Goal: Task Accomplishment & Management: Use online tool/utility

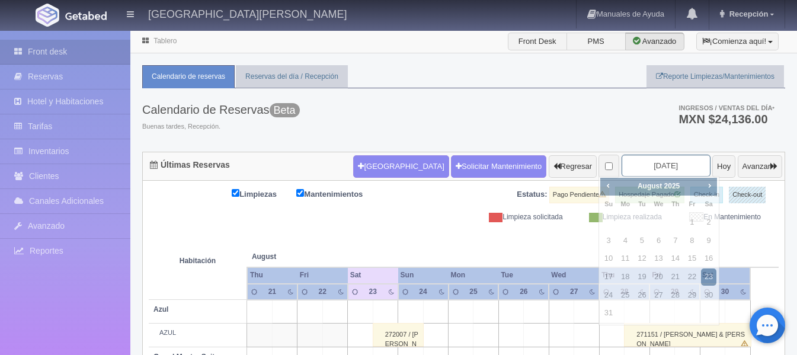
click at [634, 170] on input "[DATE]" at bounding box center [666, 166] width 89 height 22
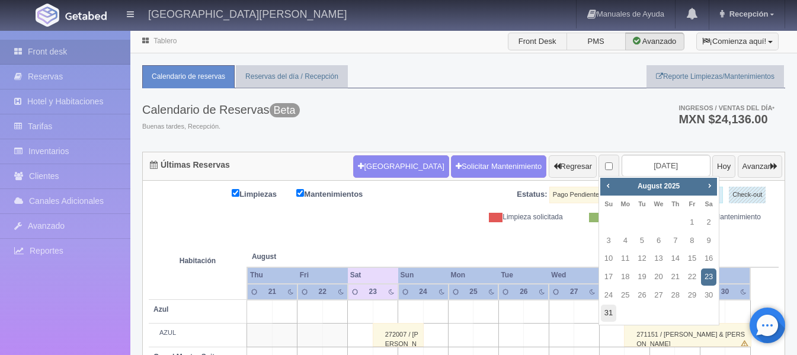
click at [608, 308] on link "31" at bounding box center [608, 313] width 15 height 17
type input "2025-08-31"
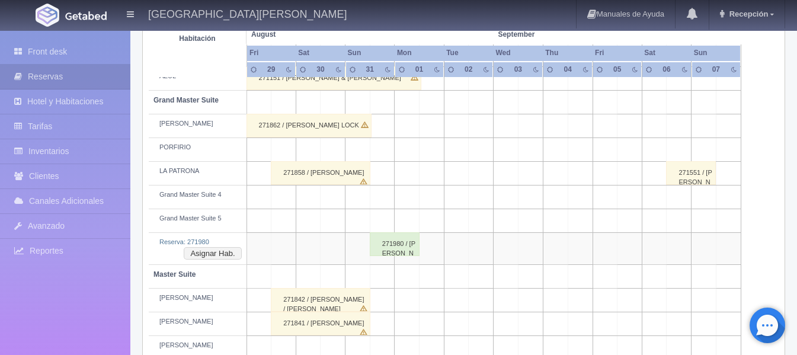
scroll to position [178, 0]
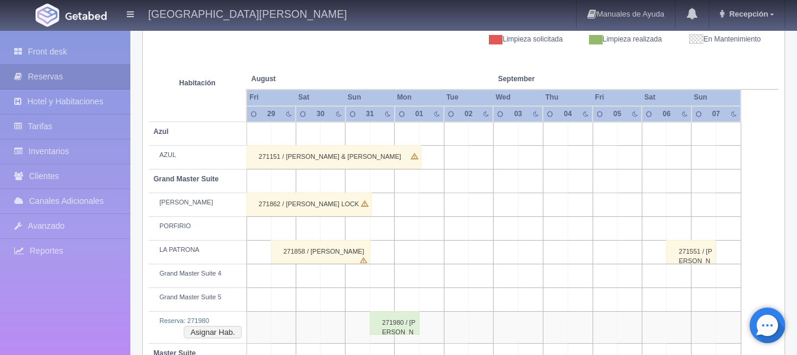
click at [320, 203] on div "271862 / [PERSON_NAME] LOCK" at bounding box center [309, 205] width 125 height 24
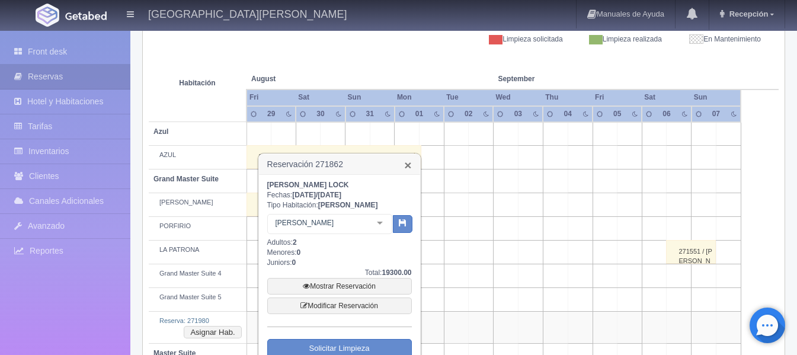
click at [409, 168] on link "×" at bounding box center [407, 165] width 7 height 12
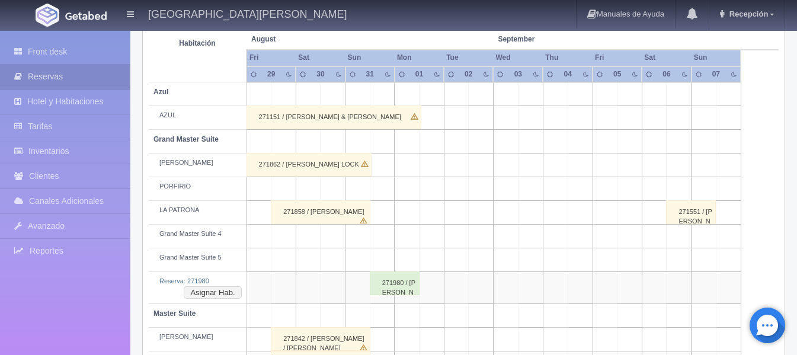
scroll to position [296, 0]
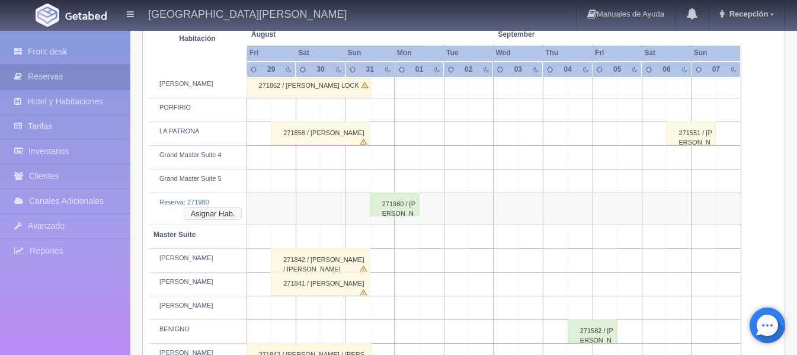
click at [229, 211] on button "Asignar Hab." at bounding box center [213, 213] width 58 height 13
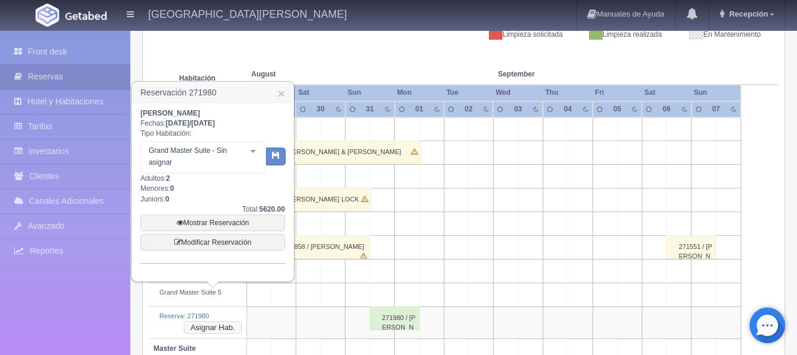
scroll to position [178, 0]
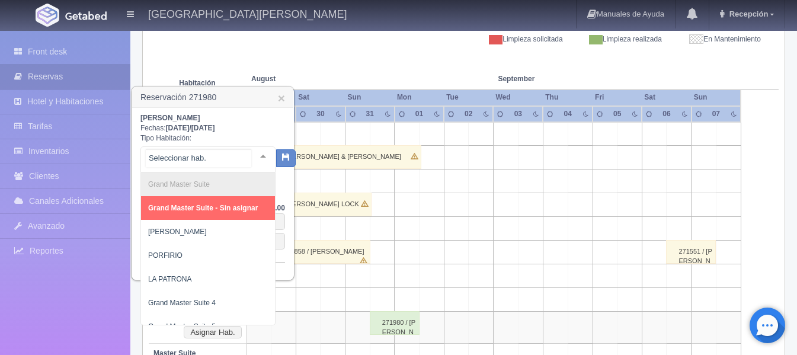
click at [251, 153] on div at bounding box center [263, 156] width 24 height 18
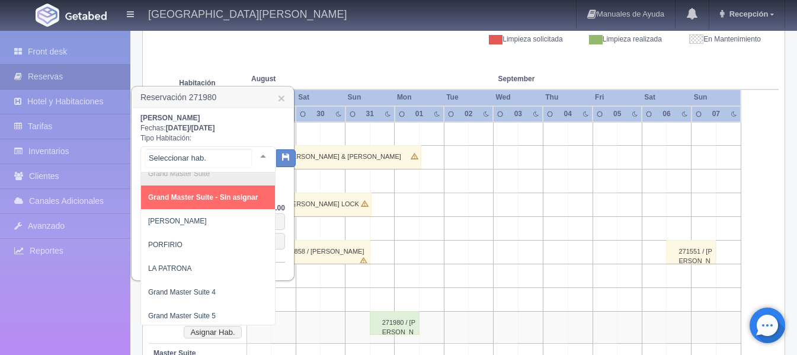
scroll to position [14, 0]
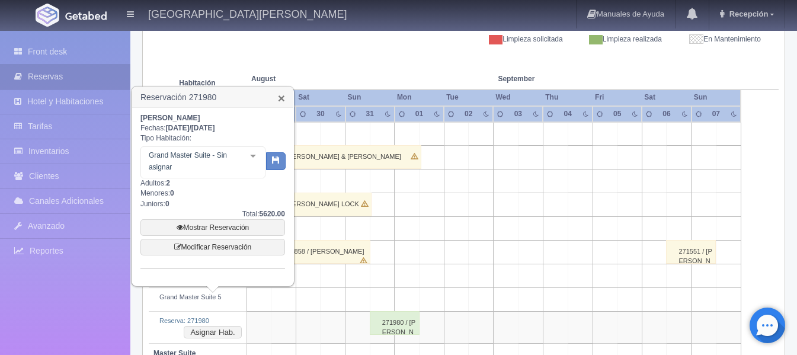
click at [282, 100] on link "×" at bounding box center [281, 98] width 7 height 12
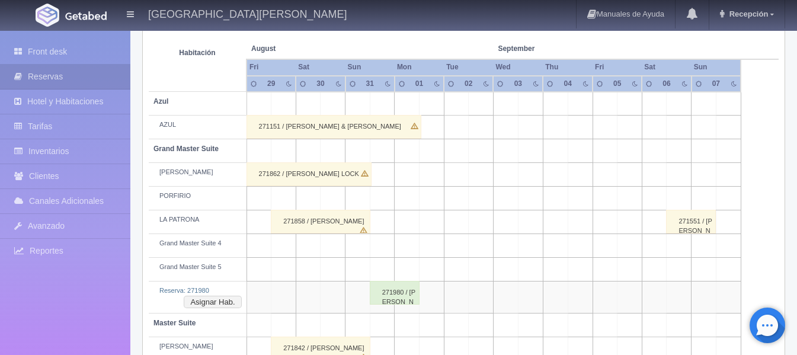
scroll to position [237, 0]
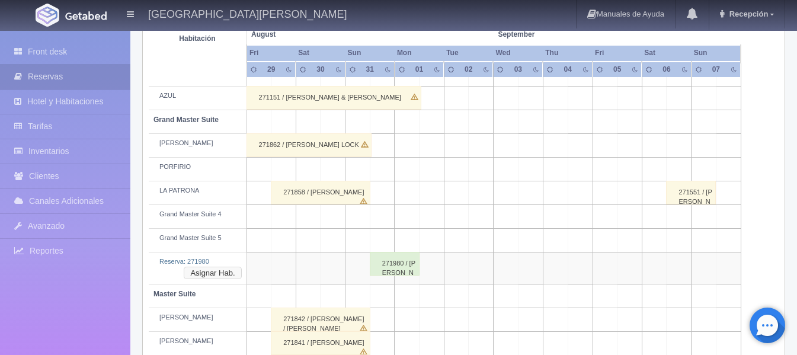
click at [213, 279] on button "Asignar Hab." at bounding box center [213, 273] width 58 height 13
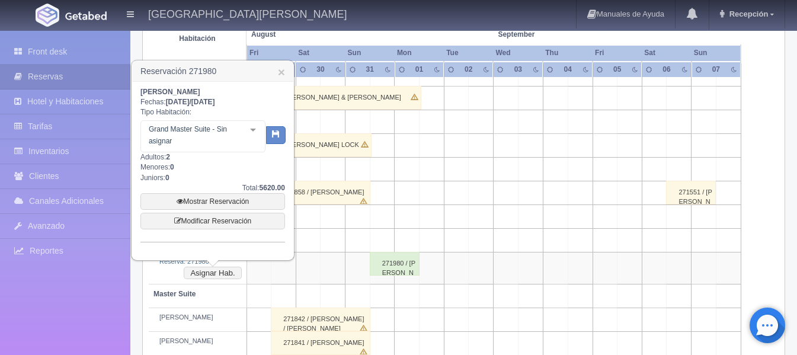
click at [258, 132] on div at bounding box center [253, 130] width 24 height 18
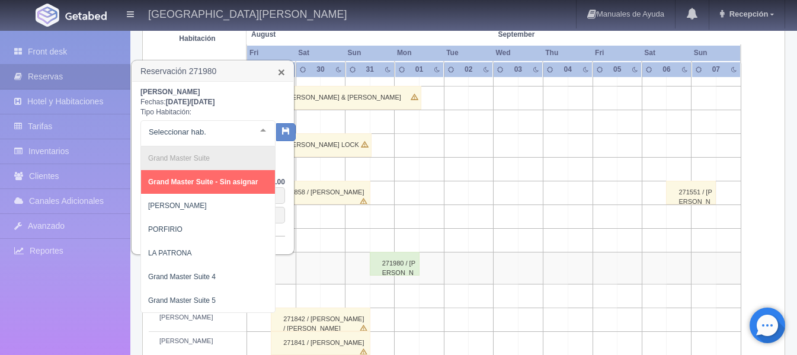
click at [283, 78] on link "×" at bounding box center [281, 72] width 7 height 12
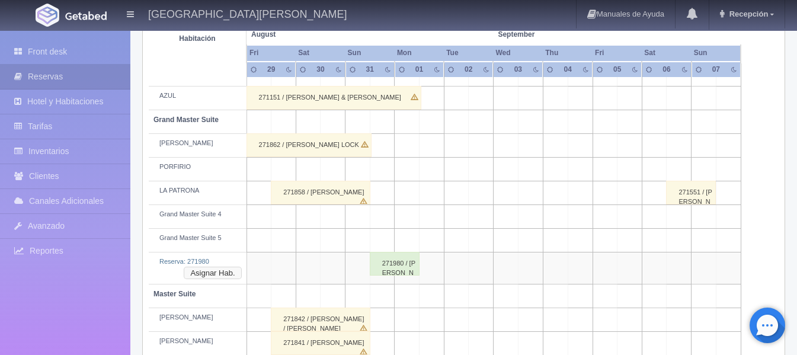
click at [220, 272] on button "Asignar Hab." at bounding box center [213, 273] width 58 height 13
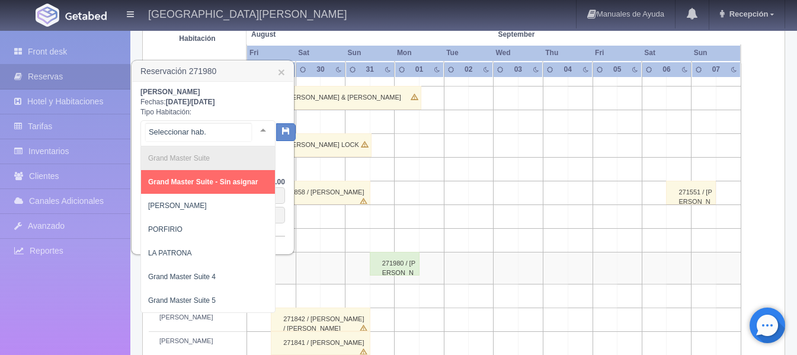
click at [255, 129] on div at bounding box center [263, 130] width 24 height 18
click at [282, 72] on link "×" at bounding box center [281, 72] width 7 height 12
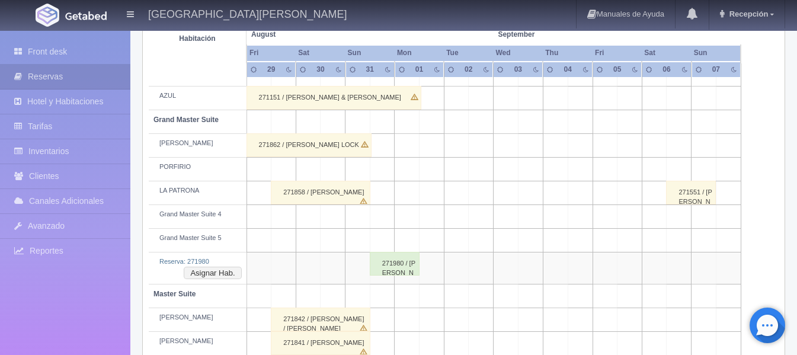
click at [308, 191] on div "271858 / JOEL IBARRA" at bounding box center [321, 193] width 100 height 24
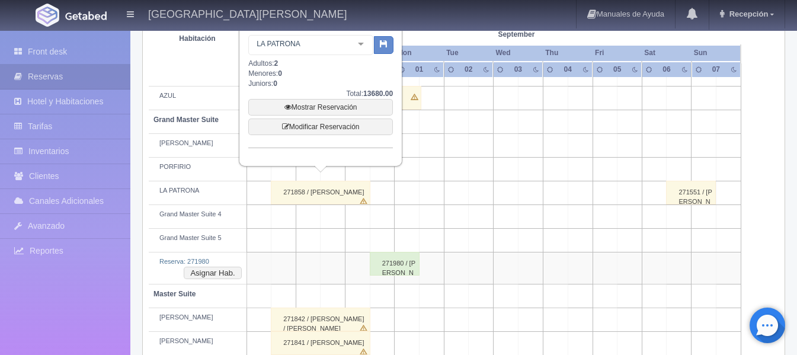
scroll to position [119, 0]
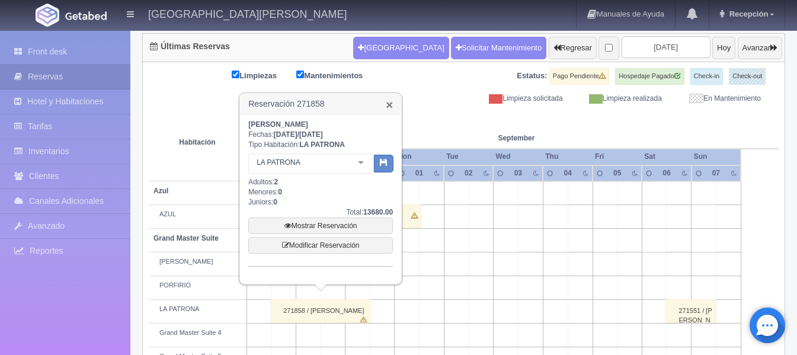
click at [387, 108] on link "×" at bounding box center [389, 104] width 7 height 12
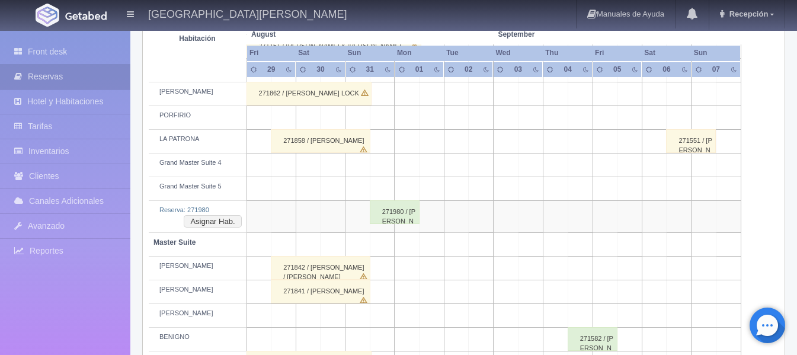
scroll to position [296, 0]
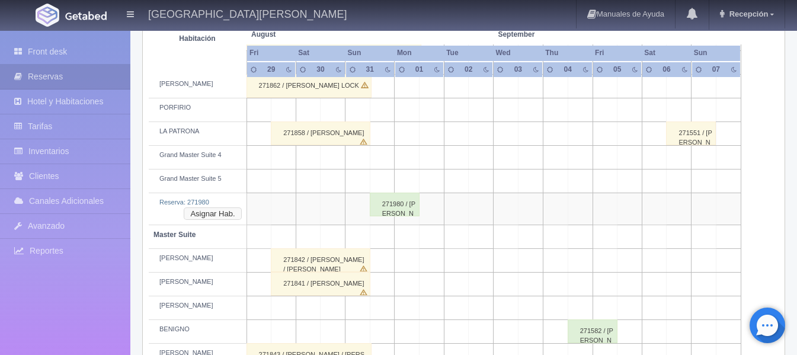
click at [228, 216] on button "Asignar Hab." at bounding box center [213, 213] width 58 height 13
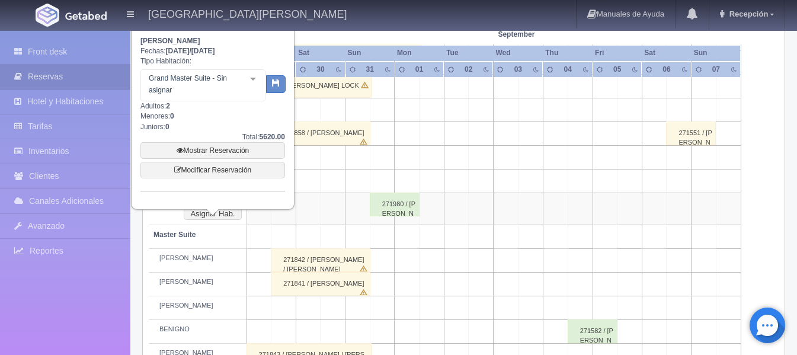
click at [251, 83] on div "Grand Master Suite - Sin asignar Grand Master Suite Grand Master Suite - Sin as…" at bounding box center [202, 85] width 125 height 32
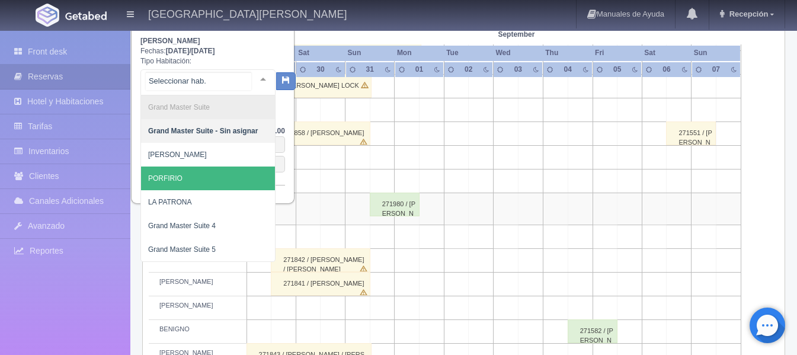
click at [183, 175] on span "PORFIRIO" at bounding box center [208, 179] width 134 height 24
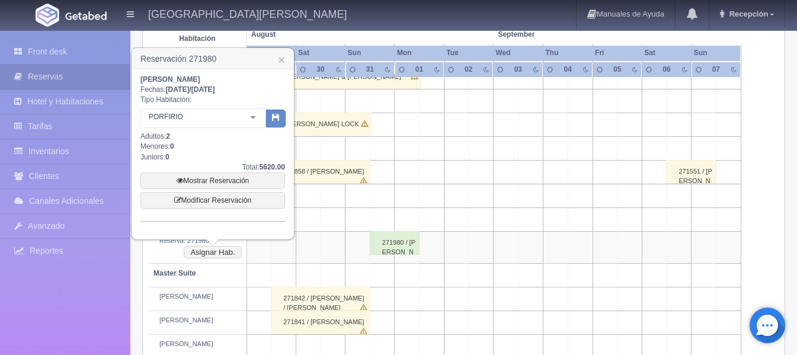
scroll to position [237, 0]
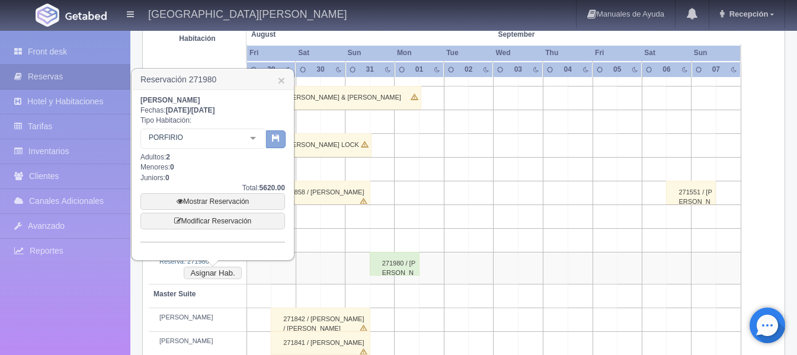
click at [277, 135] on icon "button" at bounding box center [276, 138] width 8 height 8
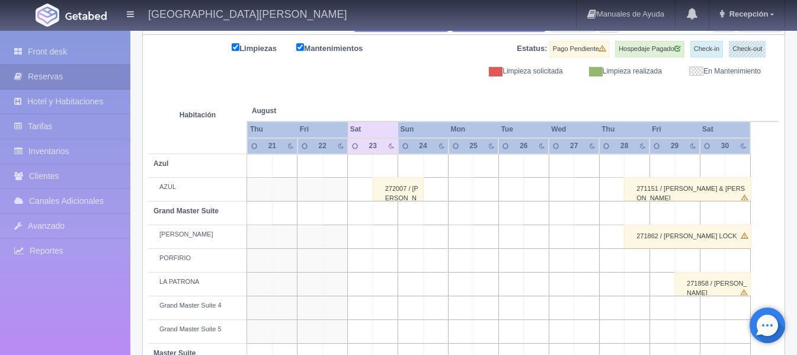
scroll to position [88, 0]
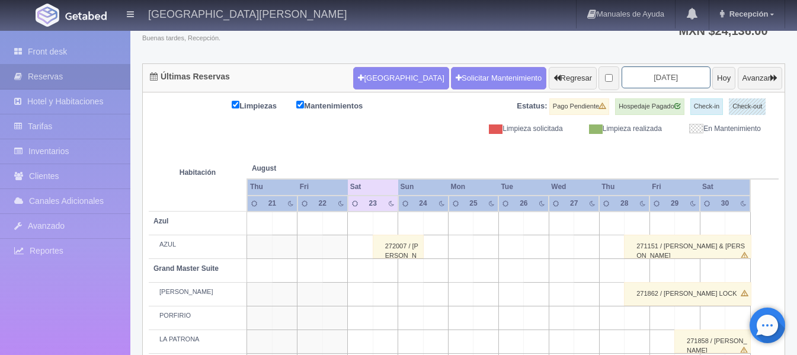
click at [651, 74] on input "[DATE]" at bounding box center [666, 77] width 89 height 22
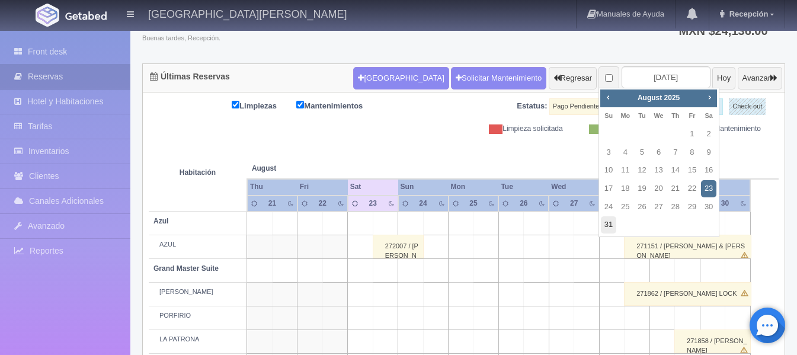
click at [613, 222] on link "31" at bounding box center [608, 224] width 15 height 17
type input "[DATE]"
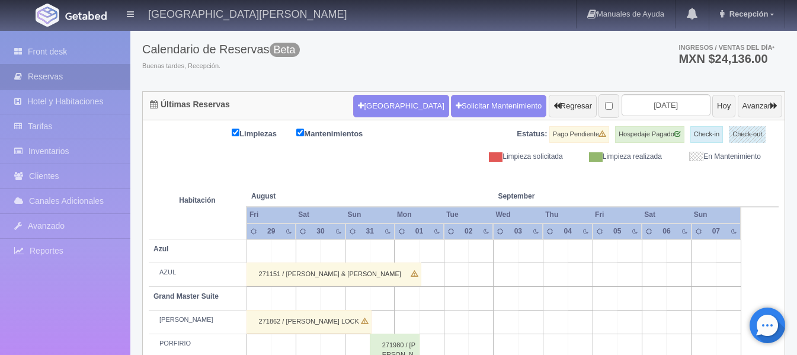
scroll to position [59, 0]
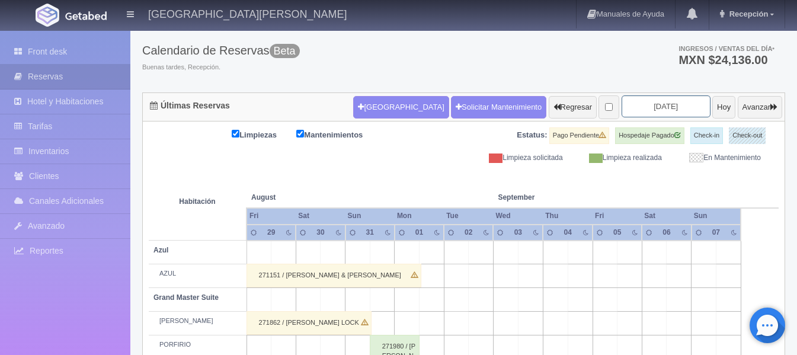
click at [639, 102] on input "[DATE]" at bounding box center [666, 106] width 89 height 22
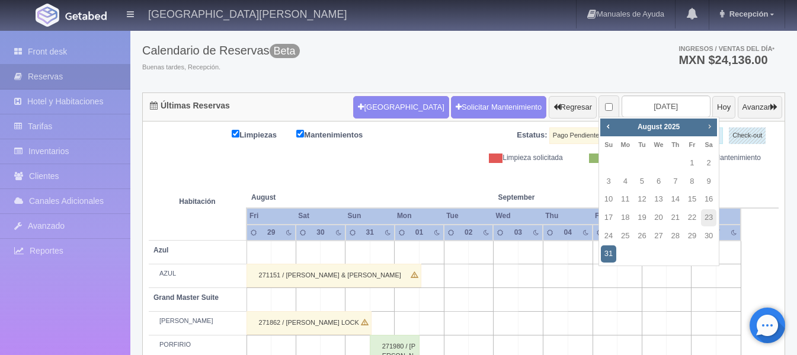
click at [712, 129] on span "Next" at bounding box center [709, 126] width 9 height 9
click at [703, 165] on link "6" at bounding box center [708, 163] width 15 height 17
type input "2025-09-06"
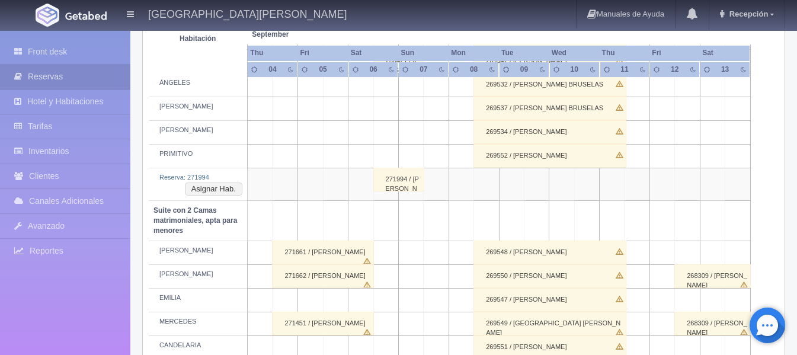
scroll to position [730, 0]
click at [391, 189] on div "271994 / Eduardo Eder Aguilar Miranda" at bounding box center [398, 180] width 51 height 24
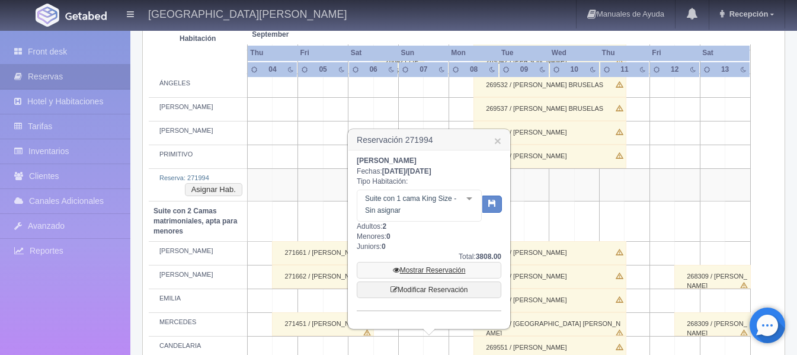
click at [437, 269] on link "Mostrar Reservación" at bounding box center [429, 270] width 145 height 17
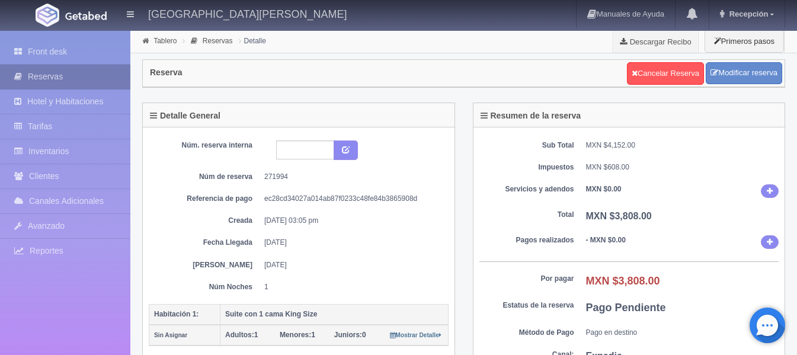
click at [70, 78] on link "Reservas" at bounding box center [65, 77] width 130 height 24
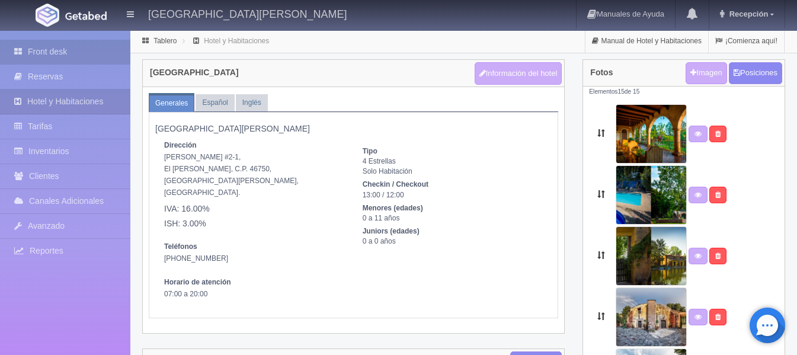
click at [59, 51] on link "Front desk" at bounding box center [65, 52] width 130 height 24
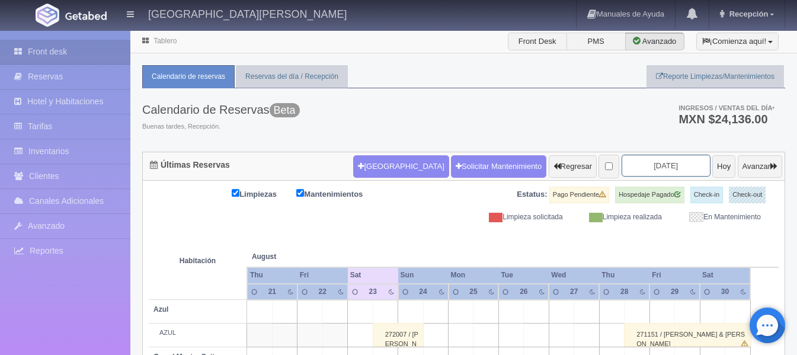
click at [669, 162] on input "[DATE]" at bounding box center [666, 166] width 89 height 22
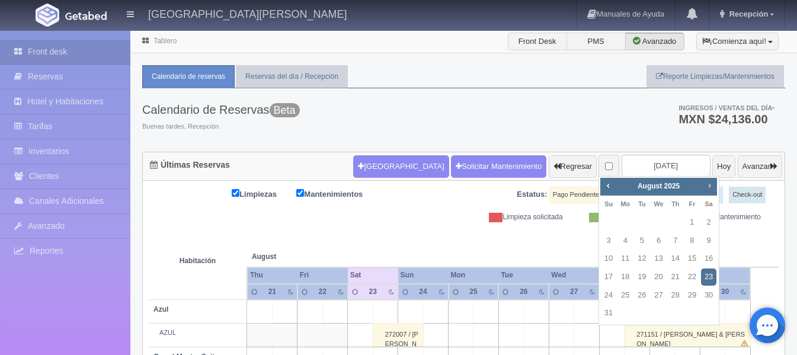
click at [713, 186] on span "Next" at bounding box center [709, 185] width 9 height 9
click at [714, 219] on link "6" at bounding box center [708, 222] width 15 height 17
type input "2025-09-06"
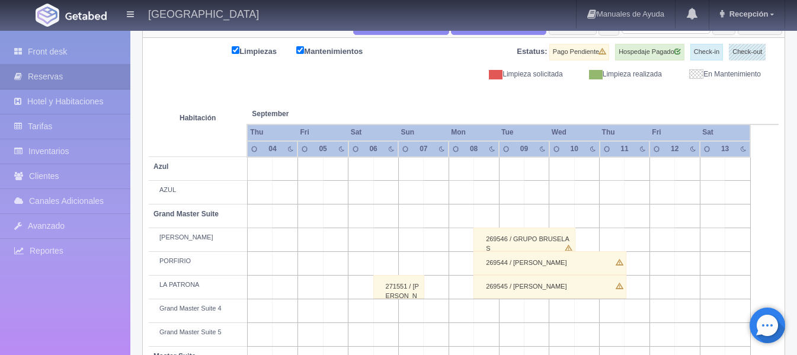
scroll to position [19, 0]
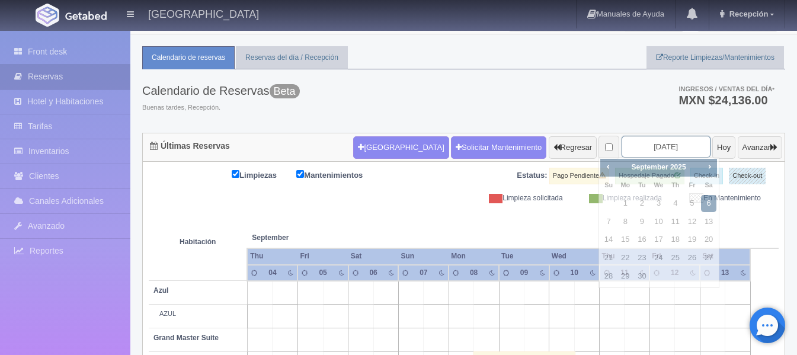
click at [655, 146] on input "[DATE]" at bounding box center [666, 147] width 89 height 22
click at [156, 207] on td "Habitación" at bounding box center [198, 241] width 98 height 77
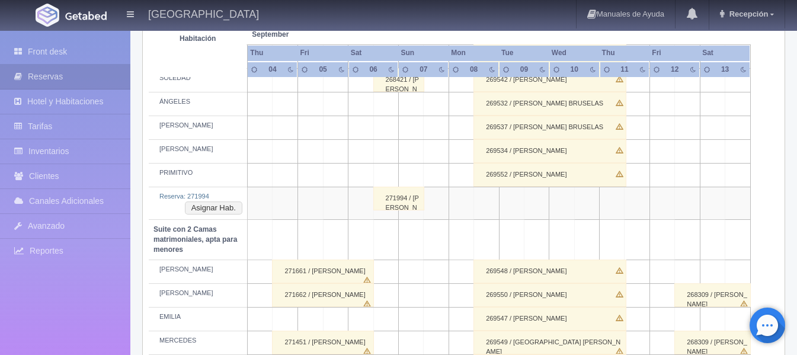
scroll to position [730, 0]
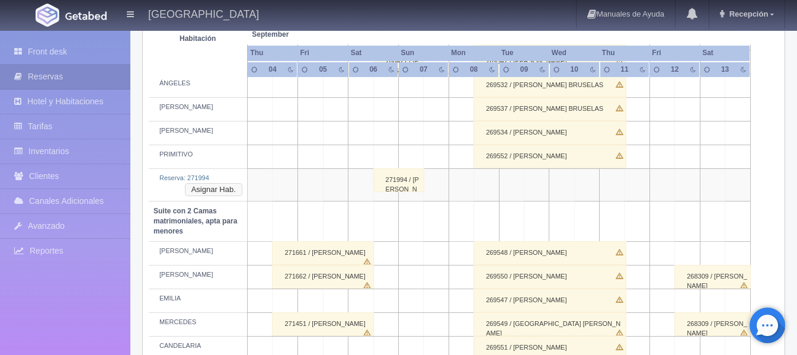
click at [212, 189] on button "Asignar Hab." at bounding box center [214, 189] width 58 height 13
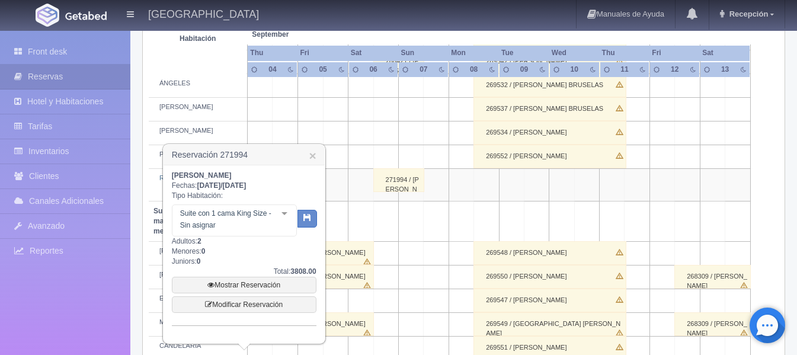
click at [284, 218] on div at bounding box center [285, 214] width 24 height 18
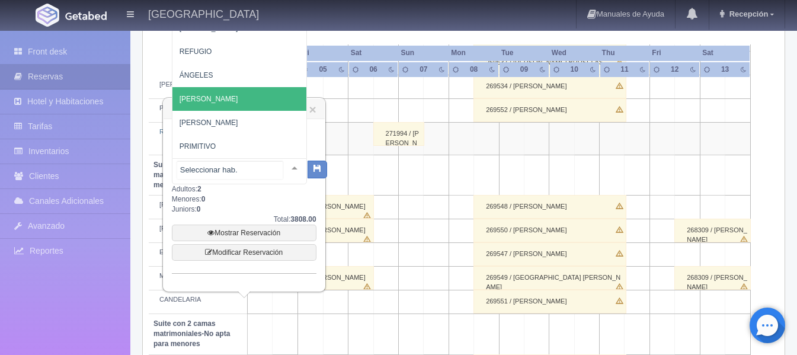
scroll to position [849, 0]
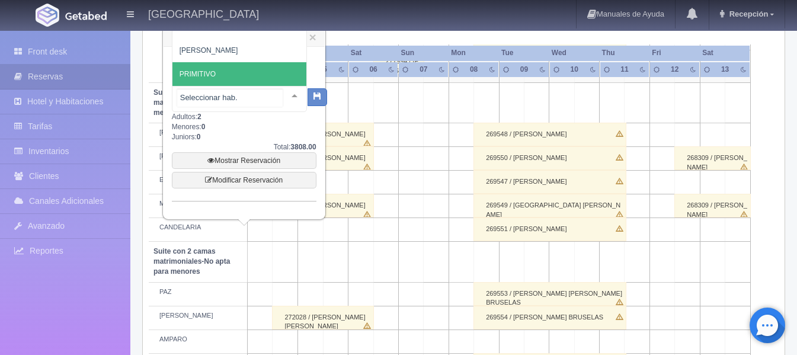
click at [233, 64] on span "PRIMITIVO" at bounding box center [248, 74] width 151 height 24
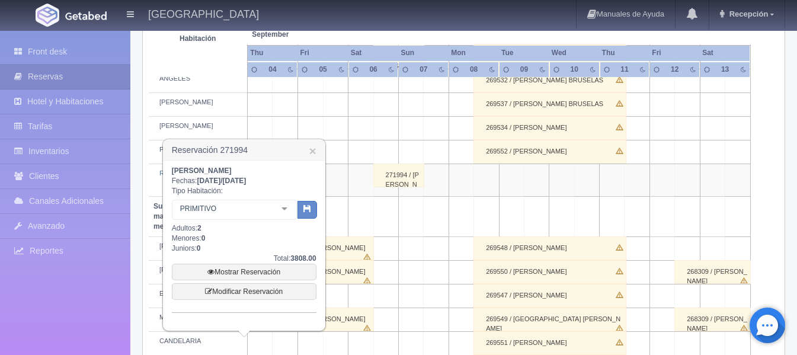
scroll to position [730, 0]
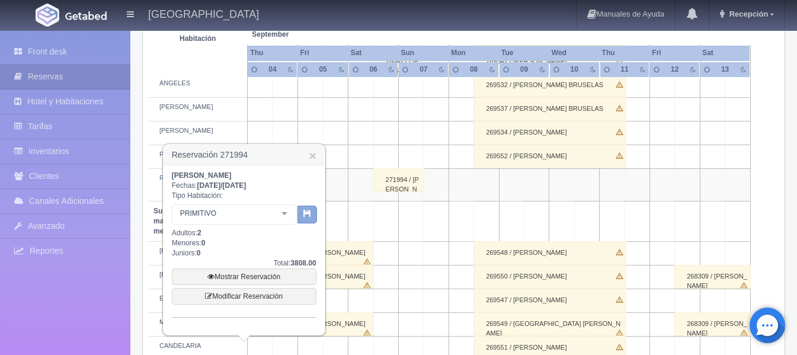
click at [304, 213] on icon "button" at bounding box center [308, 213] width 8 height 8
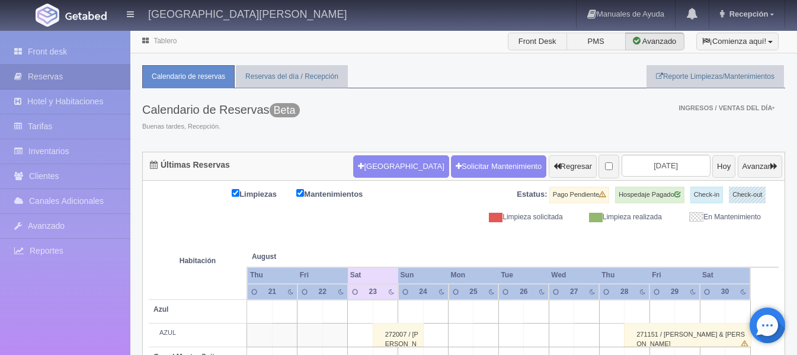
scroll to position [88, 0]
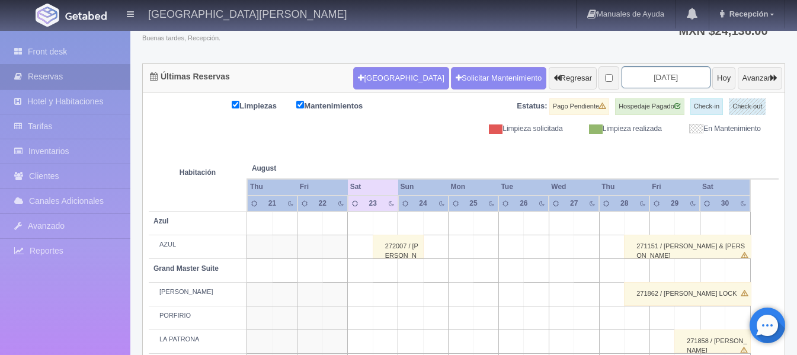
click at [650, 78] on input "[DATE]" at bounding box center [666, 77] width 89 height 22
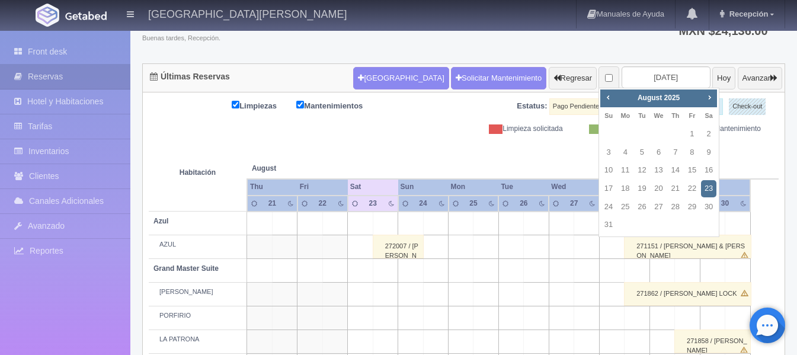
click at [704, 184] on link "23" at bounding box center [708, 188] width 15 height 17
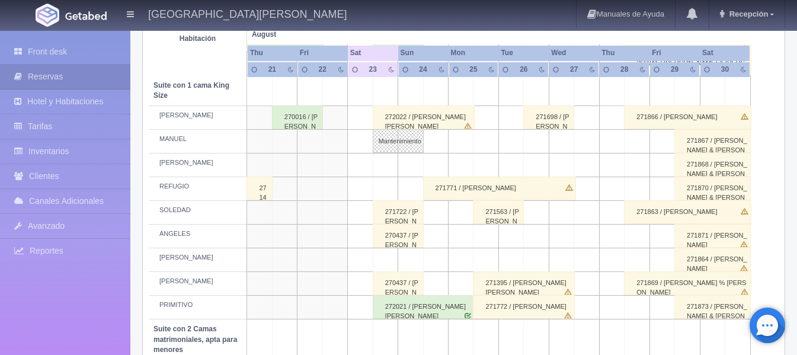
scroll to position [579, 0]
click at [387, 284] on div "270437 / [PERSON_NAME] [PERSON_NAME]" at bounding box center [398, 284] width 51 height 24
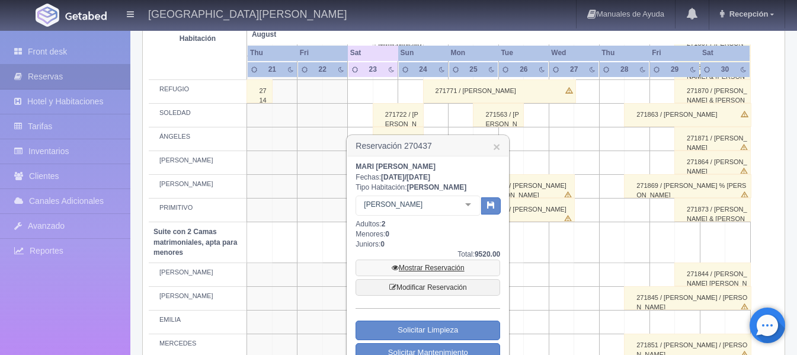
scroll to position [698, 0]
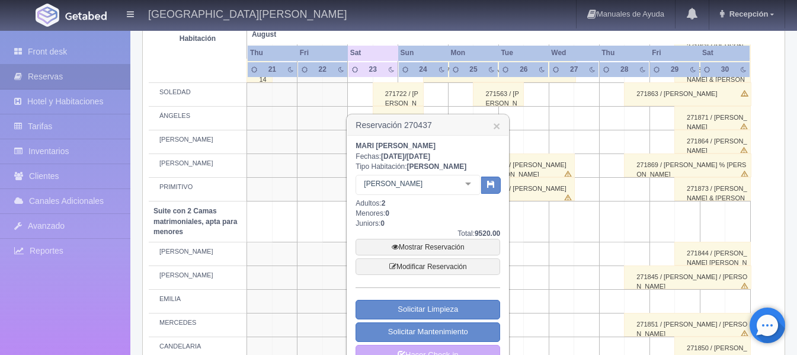
click at [469, 189] on div at bounding box center [468, 184] width 24 height 18
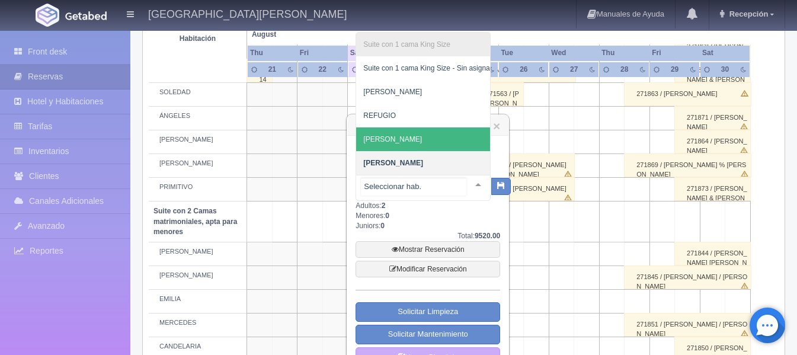
click at [456, 128] on span "[PERSON_NAME]" at bounding box center [427, 139] width 143 height 24
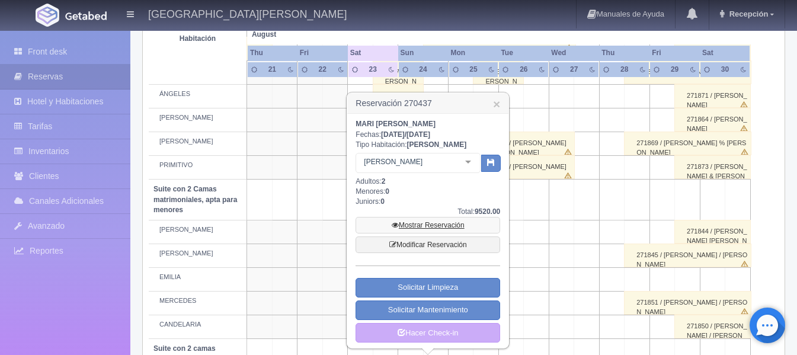
scroll to position [757, 0]
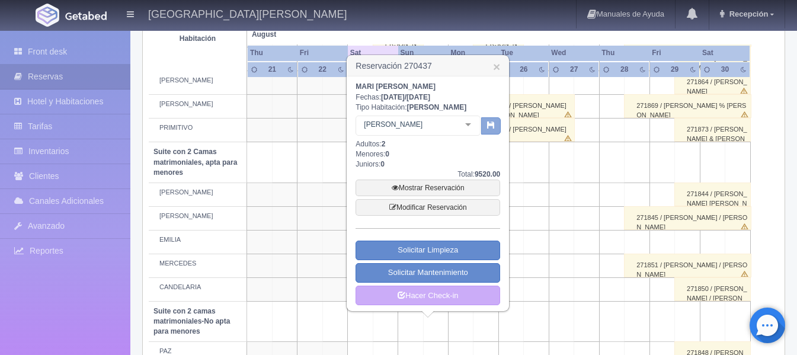
click at [489, 131] on button "button" at bounding box center [491, 126] width 20 height 18
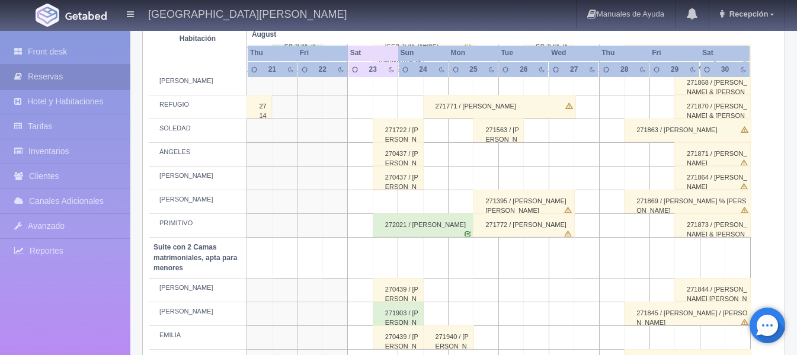
scroll to position [579, 0]
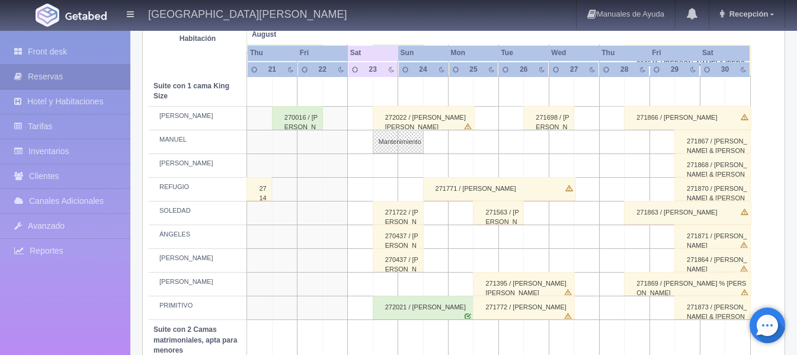
click at [394, 265] on div "270437 / [PERSON_NAME] [PERSON_NAME]" at bounding box center [398, 260] width 51 height 24
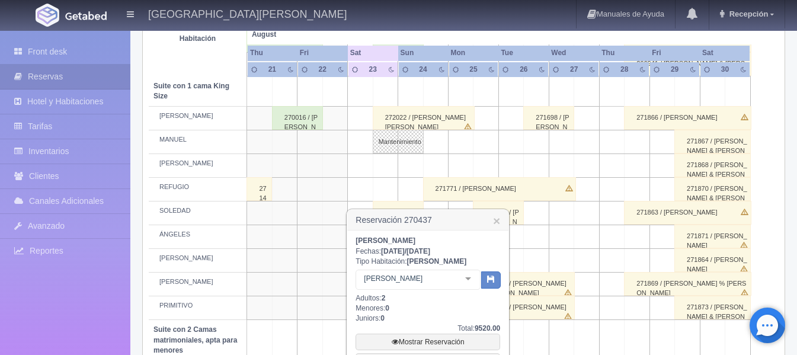
click at [340, 210] on td at bounding box center [334, 214] width 25 height 24
click at [493, 220] on link "×" at bounding box center [496, 221] width 7 height 12
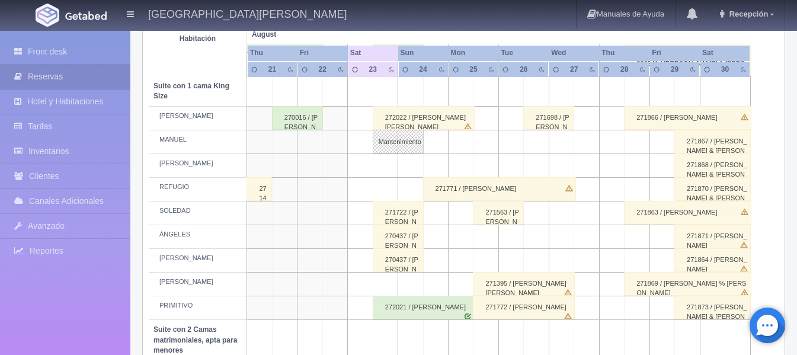
click at [402, 264] on div "270437 / [PERSON_NAME] [PERSON_NAME]" at bounding box center [398, 260] width 51 height 24
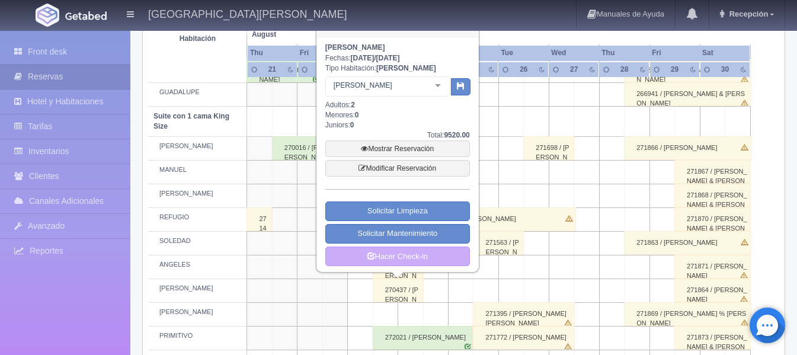
scroll to position [520, 0]
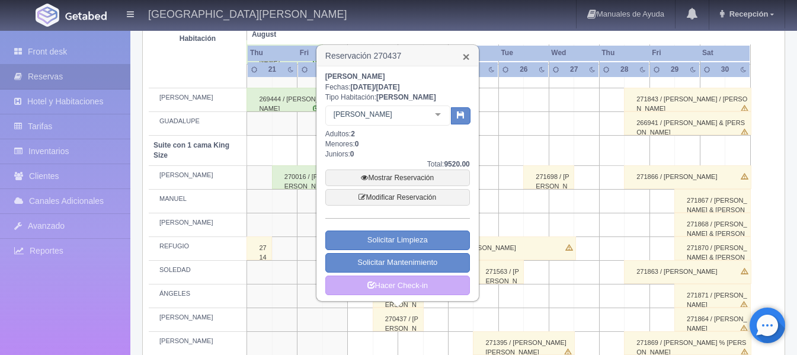
click at [465, 57] on link "×" at bounding box center [466, 56] width 7 height 12
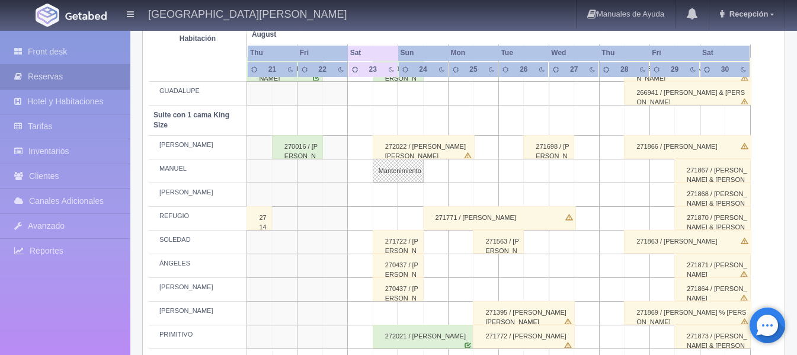
scroll to position [579, 0]
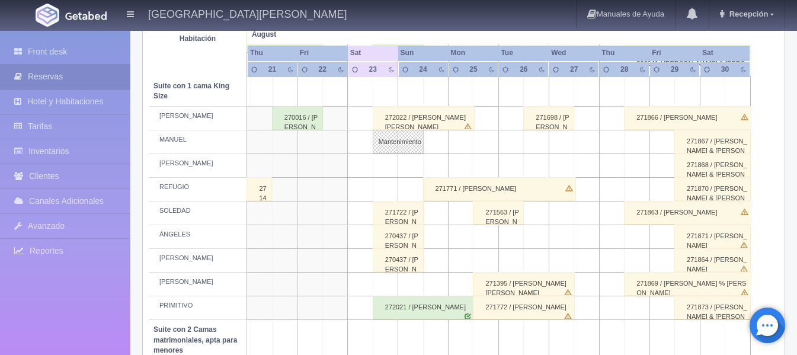
click at [401, 265] on div "270437 / [PERSON_NAME] [PERSON_NAME]" at bounding box center [398, 260] width 51 height 24
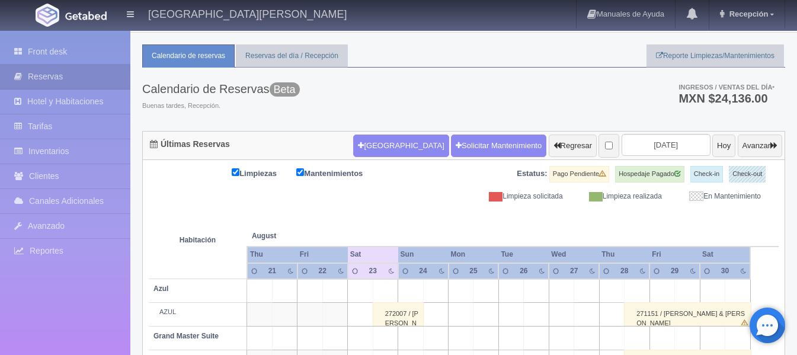
scroll to position [0, 0]
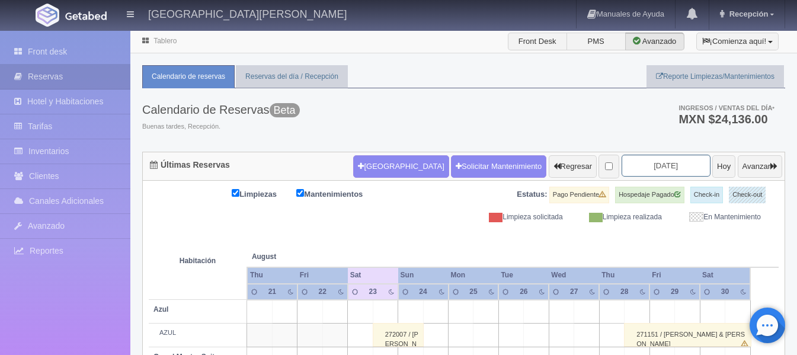
click at [640, 170] on input "[DATE]" at bounding box center [666, 166] width 89 height 22
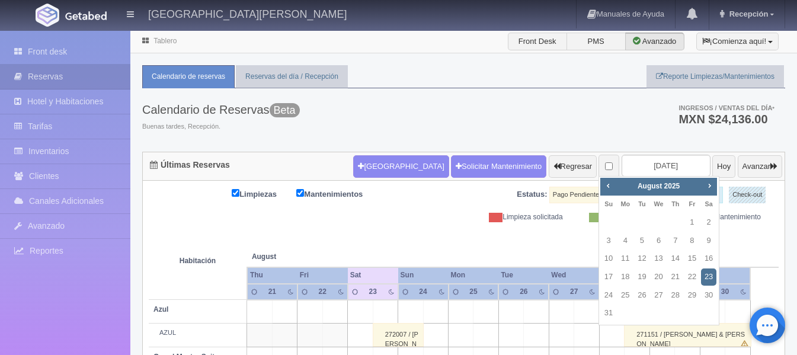
click at [711, 277] on link "23" at bounding box center [708, 277] width 15 height 17
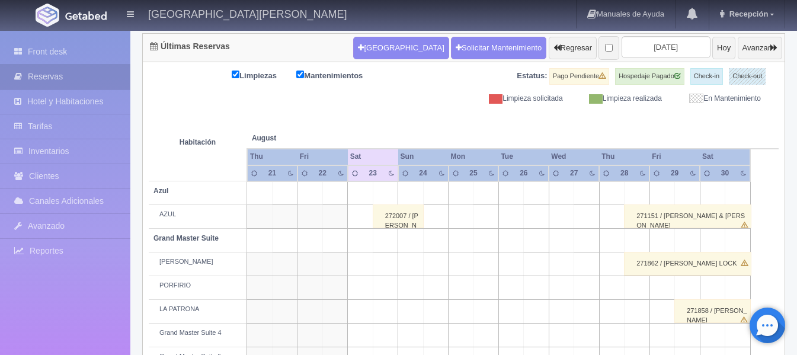
scroll to position [184, 0]
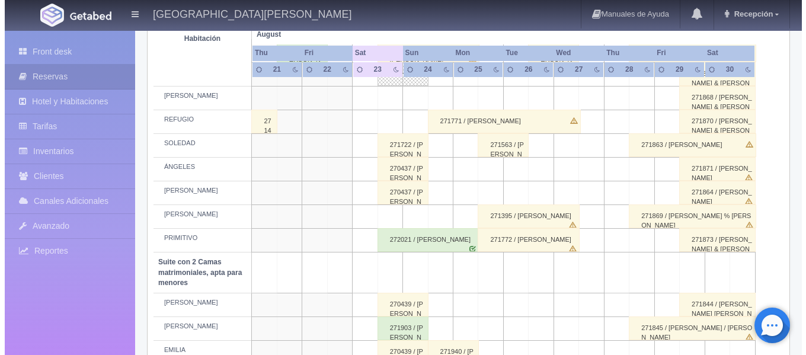
scroll to position [638, 0]
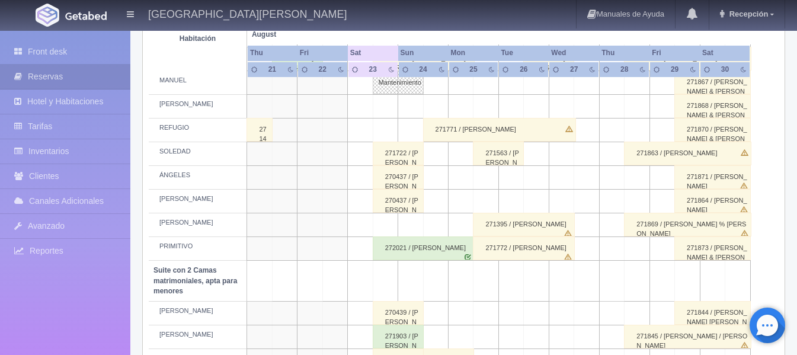
drag, startPoint x: 383, startPoint y: 225, endPoint x: 413, endPoint y: 225, distance: 29.6
click at [413, 225] on tr "[PERSON_NAME] 271395 / [PERSON_NAME] [PERSON_NAME] 271869 / [PERSON_NAME] % [PE…" at bounding box center [464, 225] width 630 height 24
click at [413, 225] on td at bounding box center [410, 225] width 25 height 24
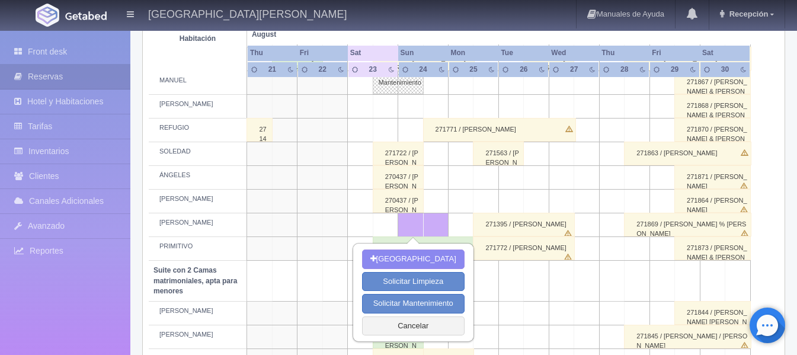
click at [387, 226] on td at bounding box center [385, 225] width 25 height 24
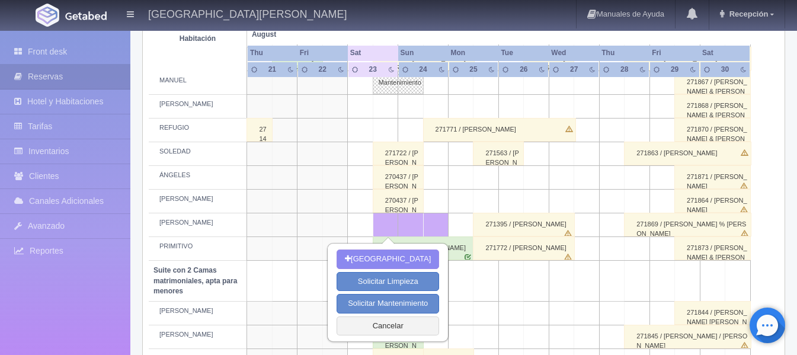
click at [410, 225] on td at bounding box center [410, 225] width 25 height 24
click at [389, 298] on button "Solicitar Mantenimiento" at bounding box center [388, 304] width 103 height 20
select select "Mantenimiento"
type input "23-08-2025"
type input "24-08-2025"
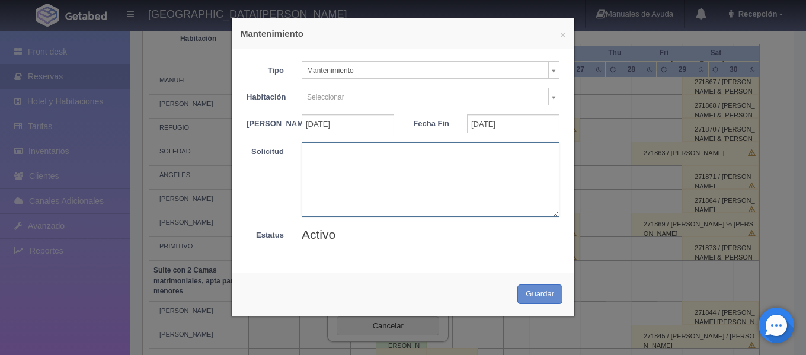
click at [322, 165] on textarea at bounding box center [431, 179] width 258 height 74
click at [401, 154] on textarea "Habitación con humedad" at bounding box center [431, 179] width 258 height 74
type textarea "Habitación con humedad por lluvias"
click at [547, 302] on button "Guardar" at bounding box center [540, 295] width 45 height 20
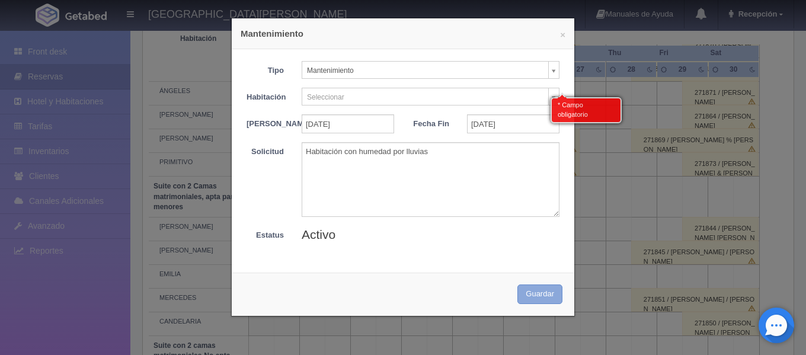
scroll to position [726, 0]
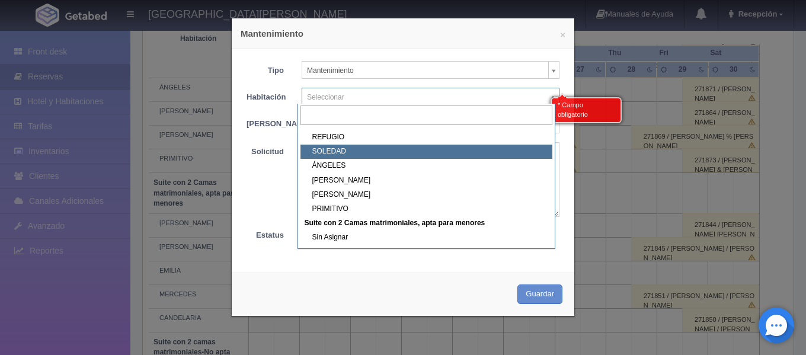
scroll to position [356, 0]
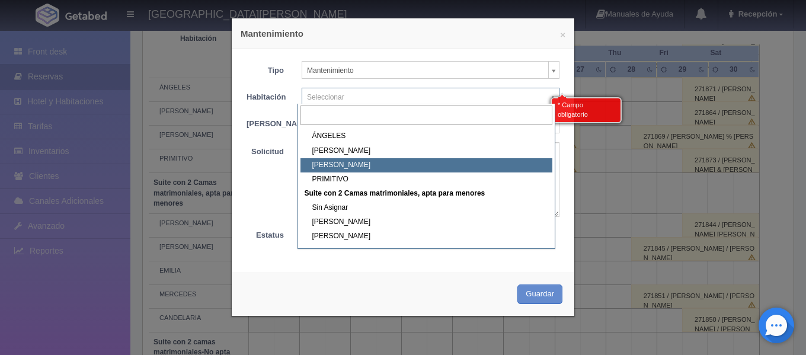
select select "1921_NICOLÁS"
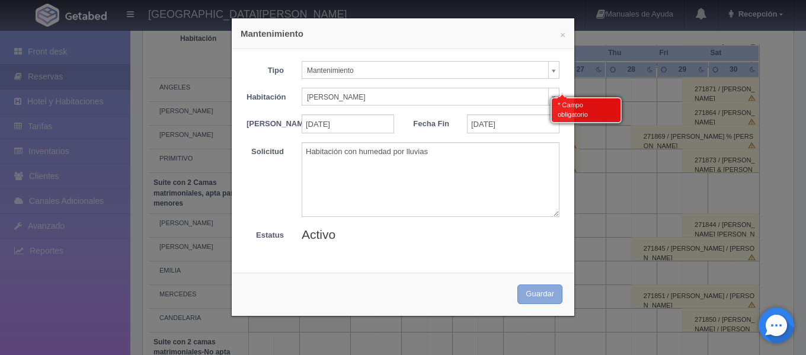
click at [526, 295] on button "Guardar" at bounding box center [540, 295] width 45 height 20
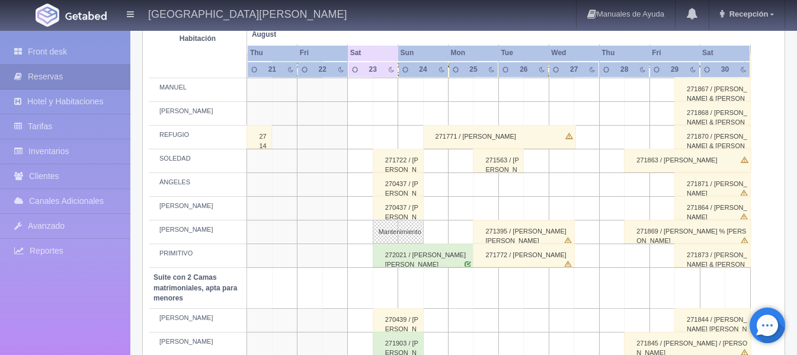
scroll to position [652, 0]
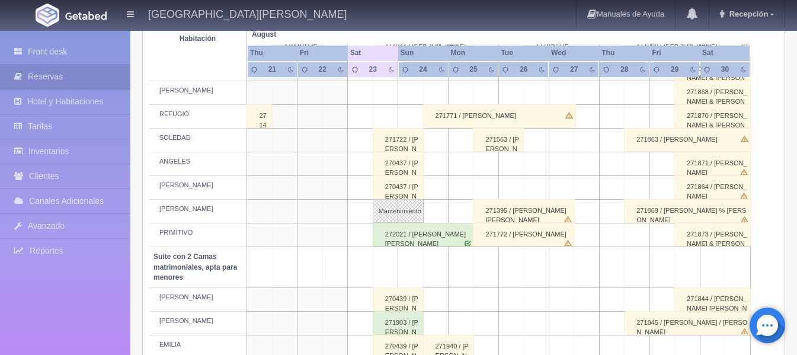
click at [392, 187] on div "270437 / [PERSON_NAME] [PERSON_NAME]" at bounding box center [398, 187] width 51 height 24
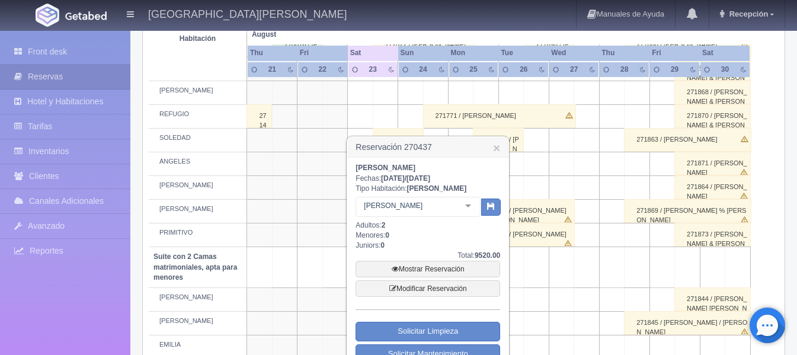
click at [391, 116] on td at bounding box center [385, 117] width 25 height 24
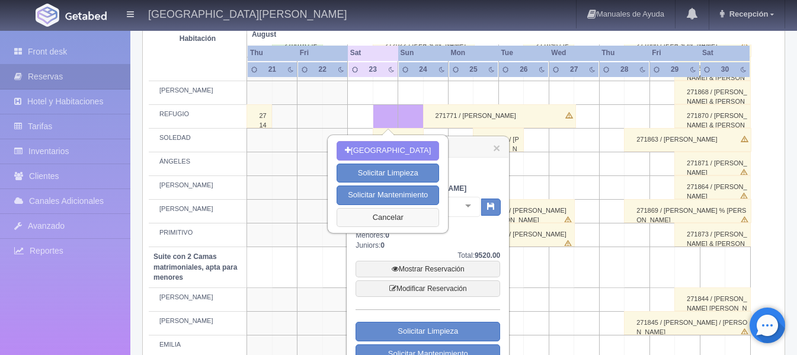
click at [401, 218] on button "Cancelar" at bounding box center [388, 218] width 103 height 20
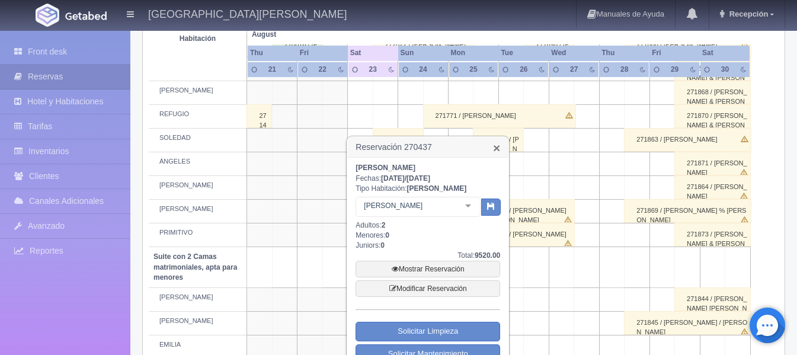
click at [497, 146] on link "×" at bounding box center [496, 148] width 7 height 12
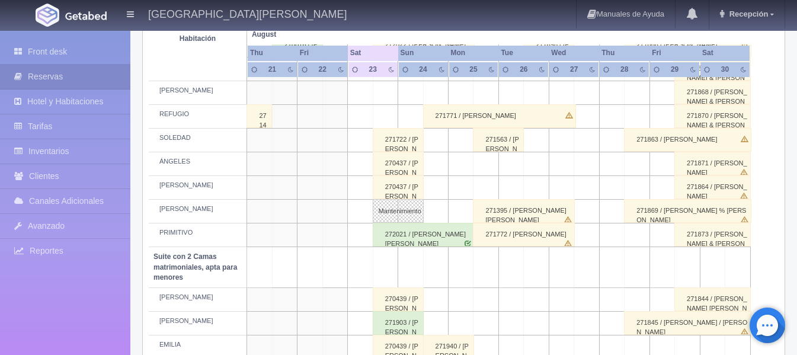
click at [389, 189] on div "270437 / [PERSON_NAME] [PERSON_NAME]" at bounding box center [398, 187] width 51 height 24
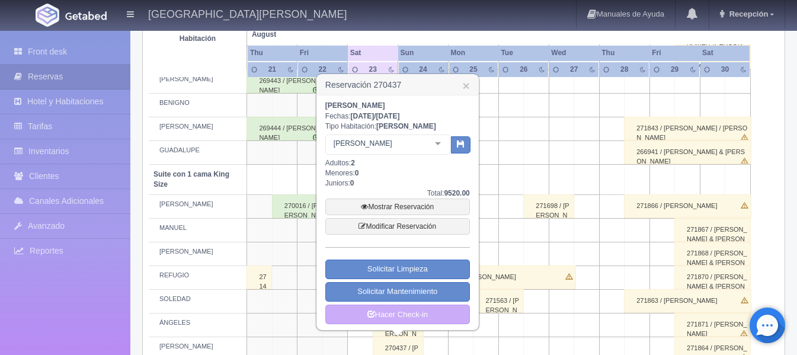
scroll to position [474, 0]
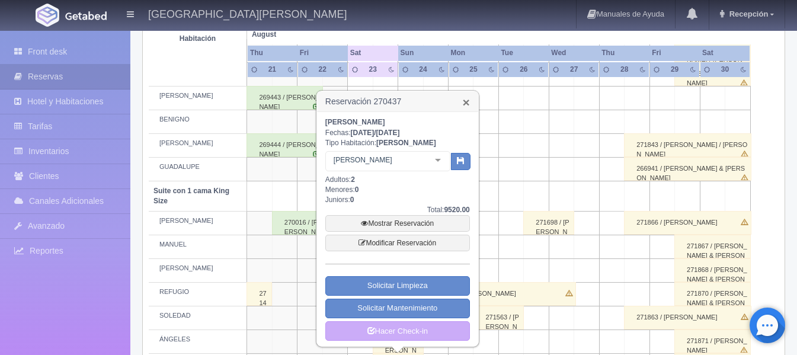
click at [463, 98] on link "×" at bounding box center [466, 102] width 7 height 12
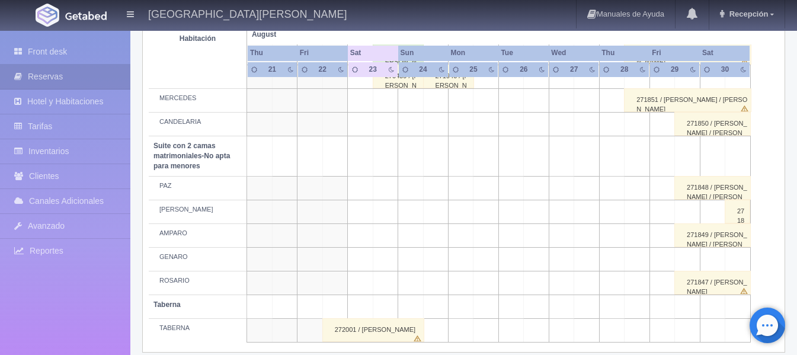
scroll to position [935, 0]
